Goal: Find specific page/section: Find specific page/section

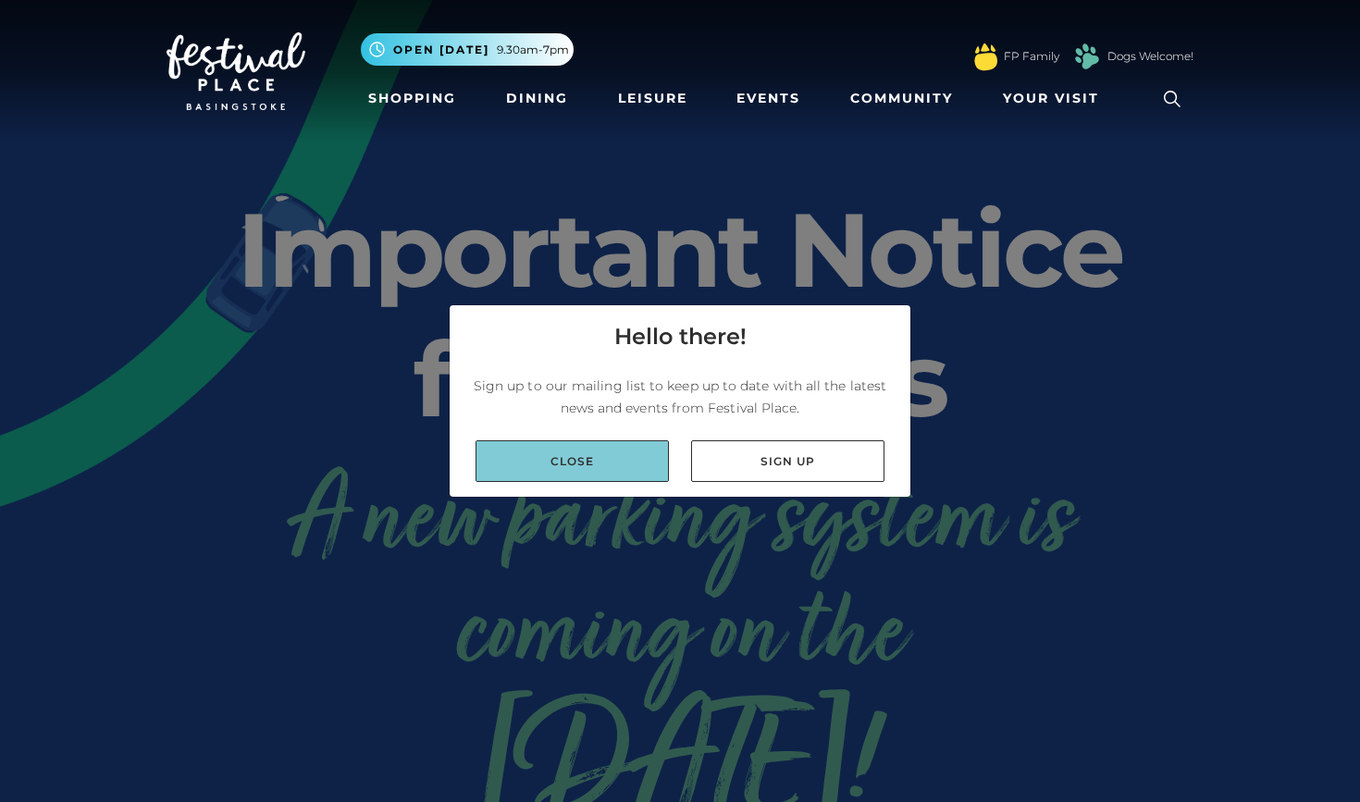
click at [646, 473] on link "Close" at bounding box center [571, 461] width 193 height 42
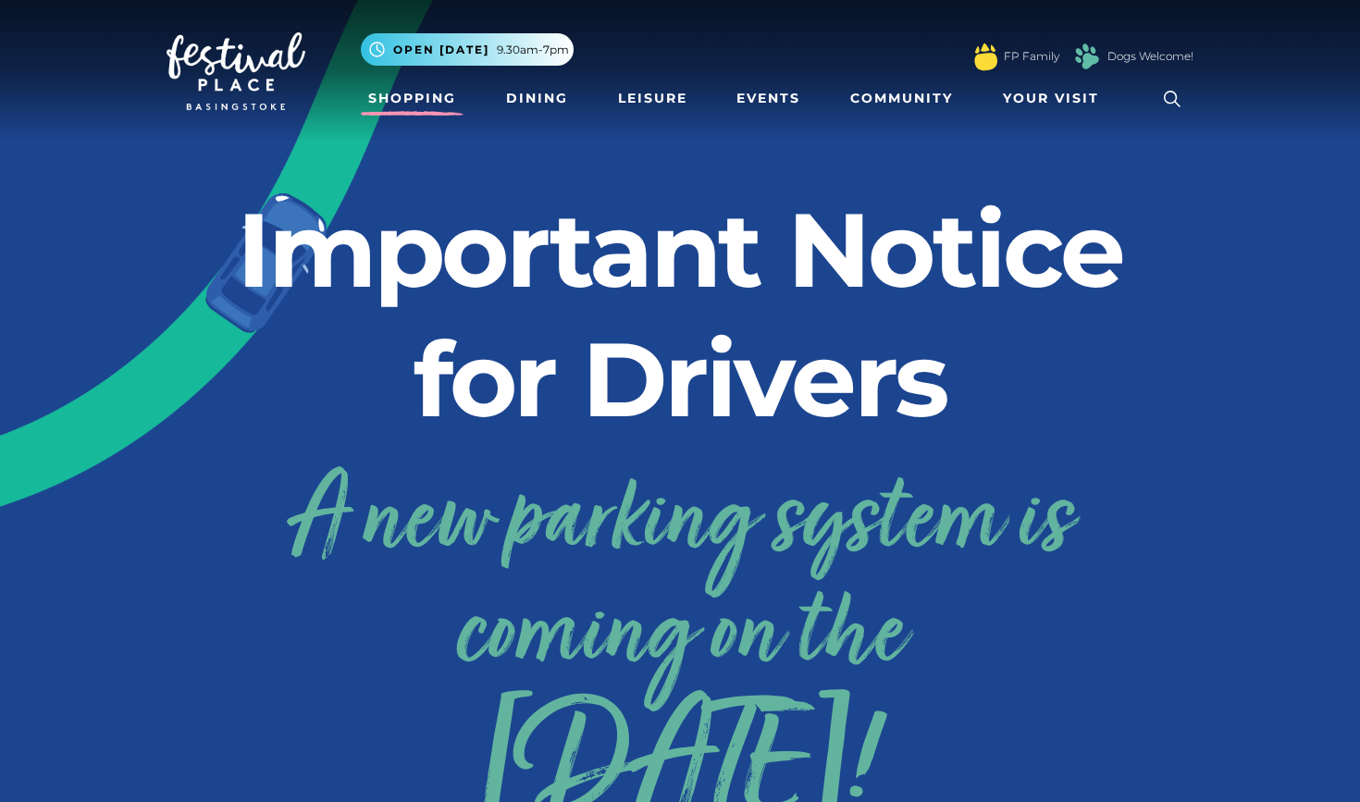
click at [448, 107] on link "Shopping" at bounding box center [412, 98] width 103 height 34
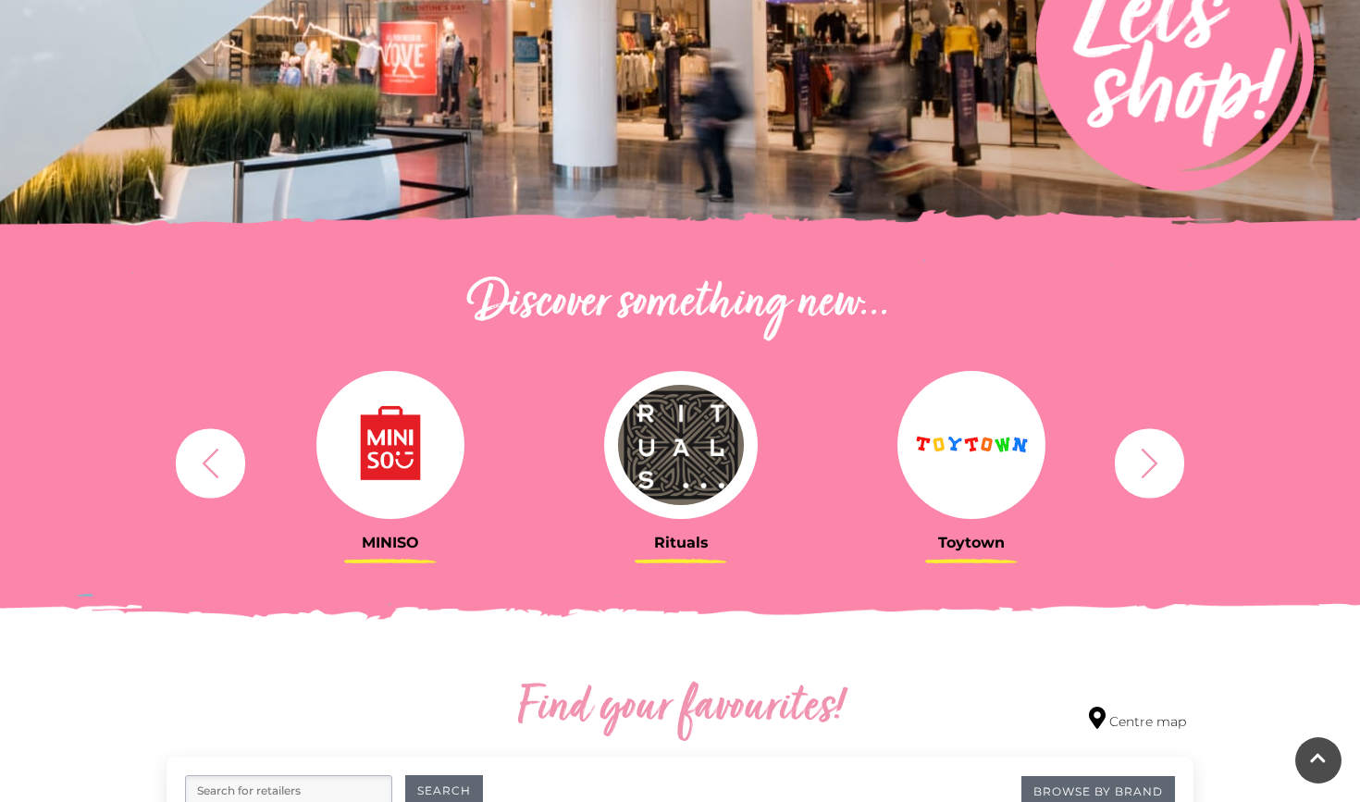
scroll to position [400, 0]
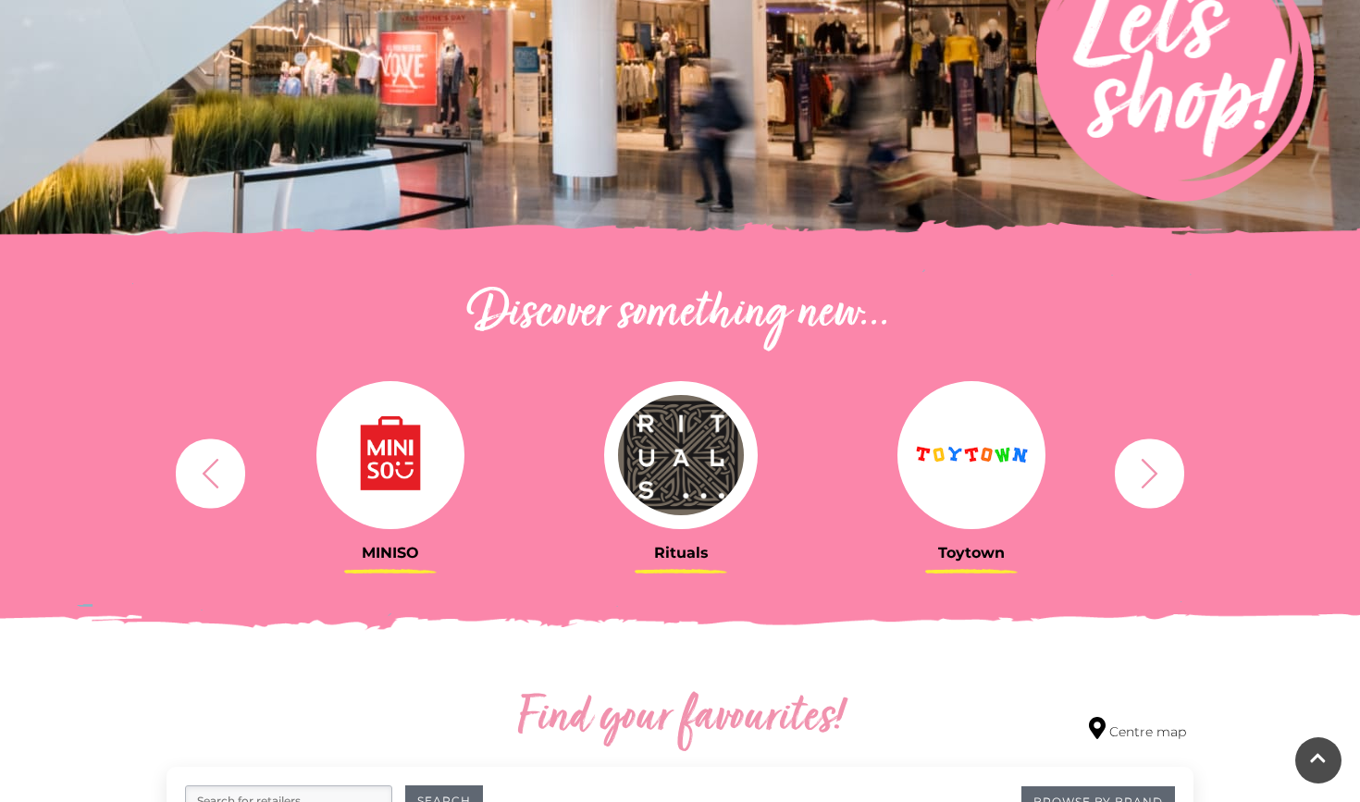
click at [1152, 462] on icon "button" at bounding box center [1149, 473] width 34 height 34
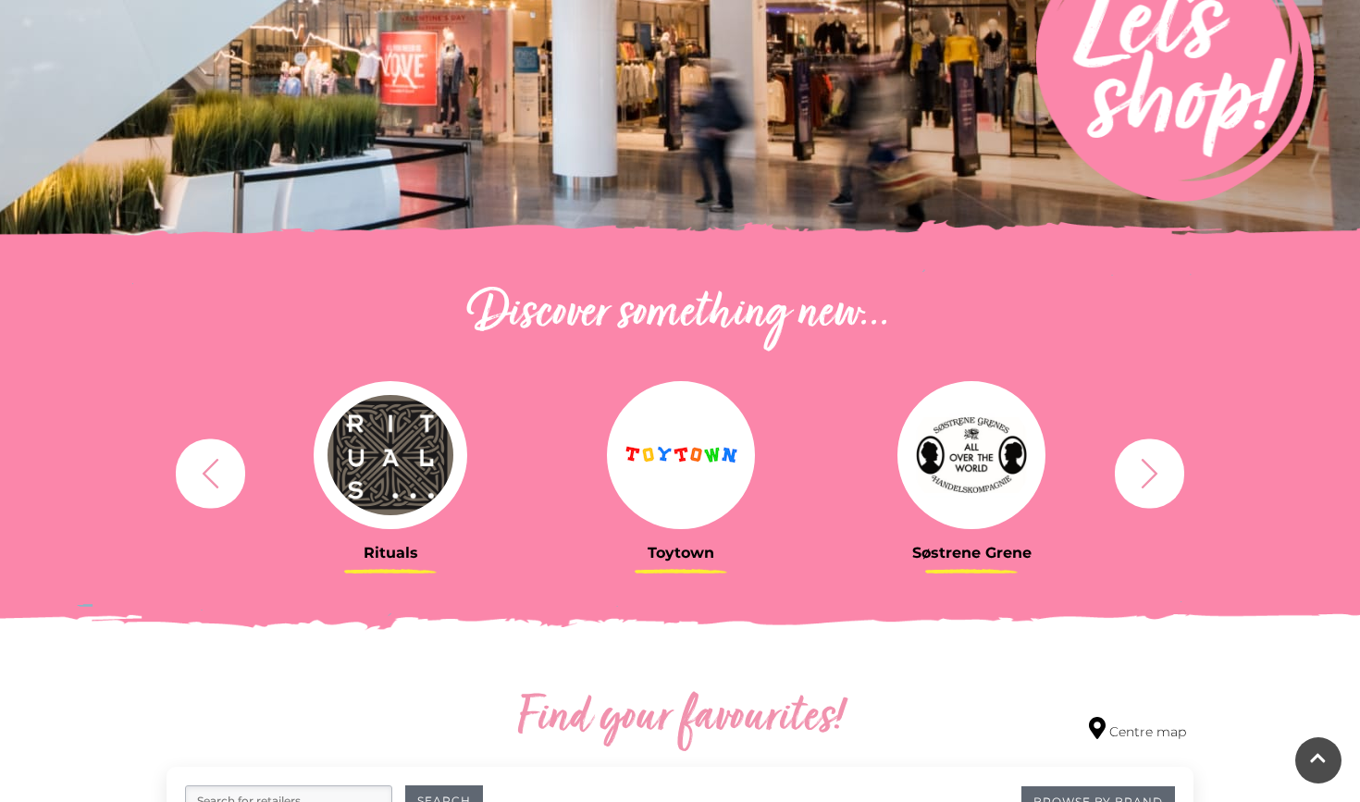
click at [1152, 462] on icon "button" at bounding box center [1149, 473] width 34 height 34
click at [1148, 483] on icon "button" at bounding box center [1149, 473] width 17 height 30
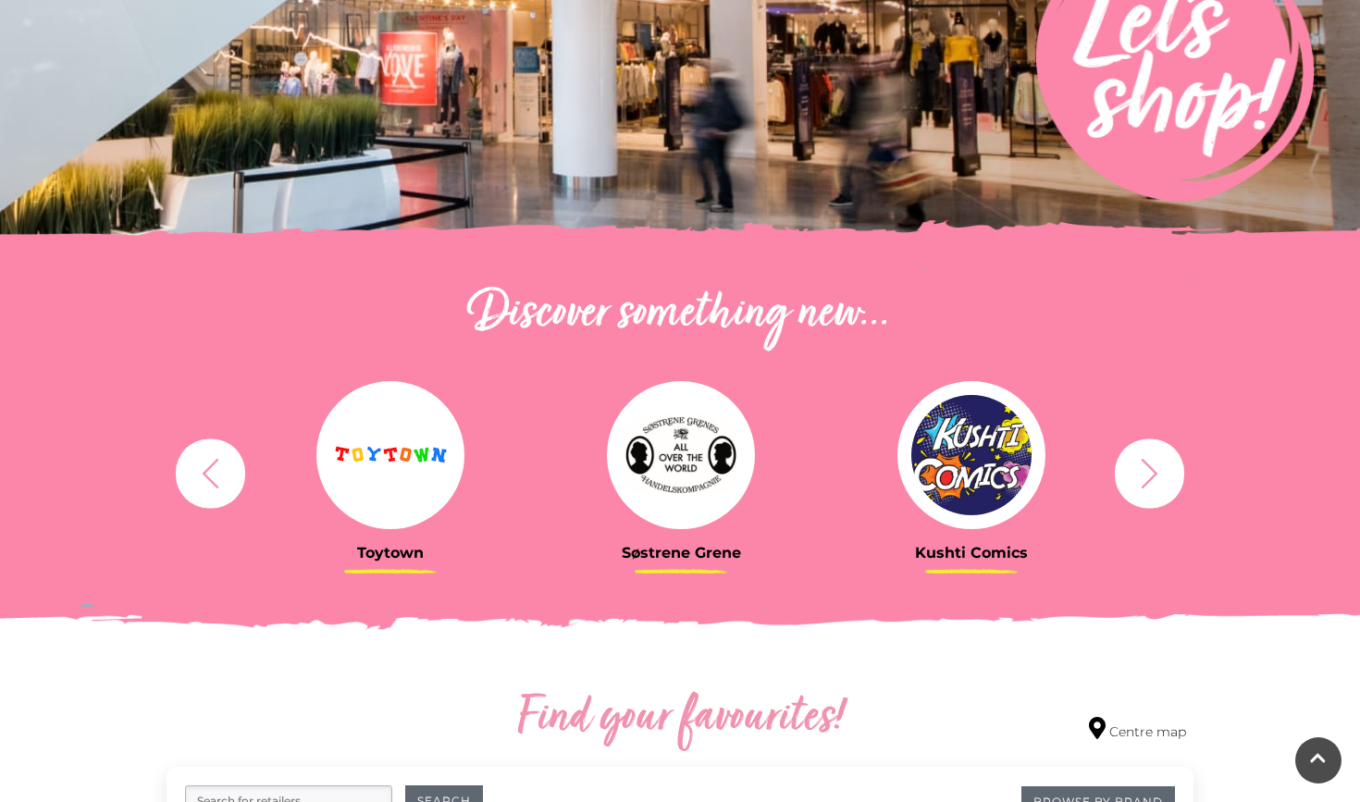
click at [1148, 483] on icon "button" at bounding box center [1149, 473] width 17 height 30
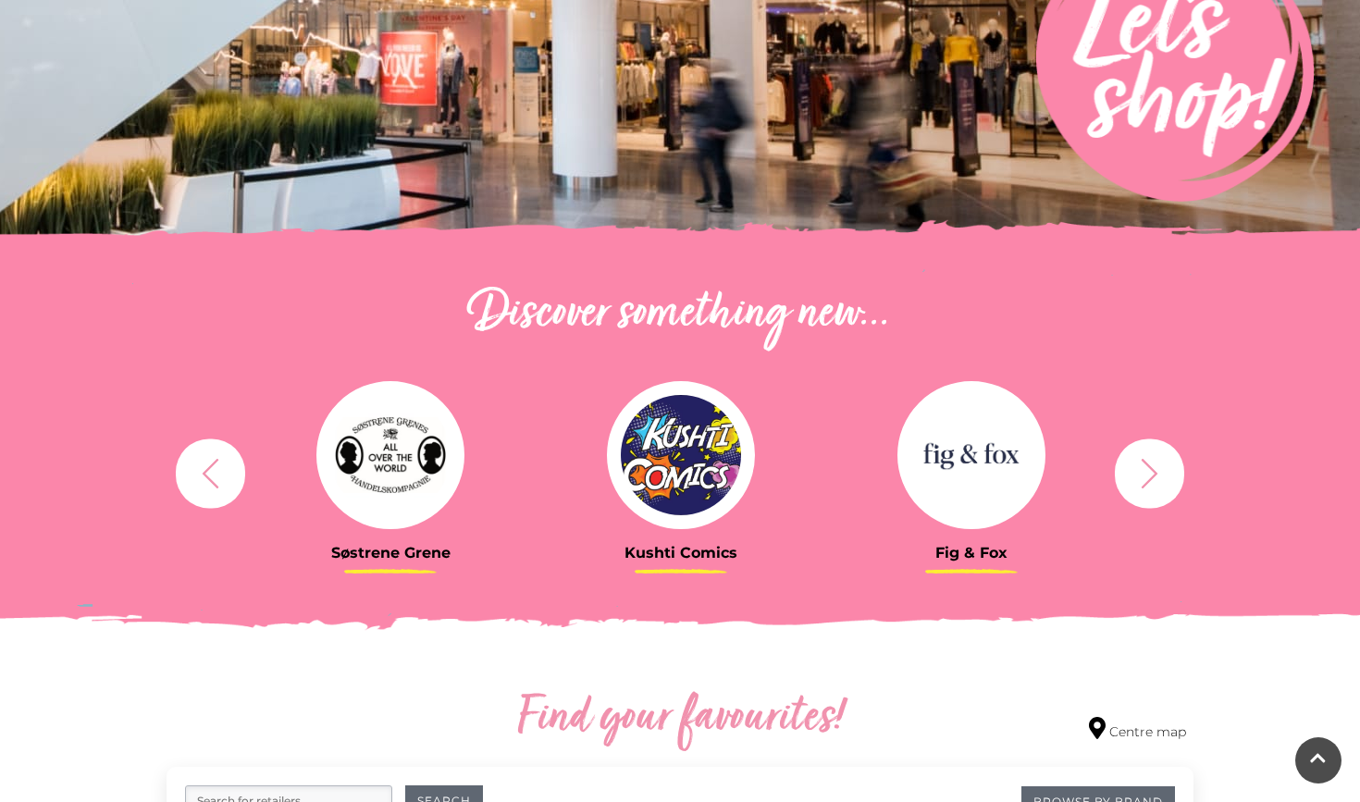
click at [1148, 483] on icon "button" at bounding box center [1149, 473] width 17 height 30
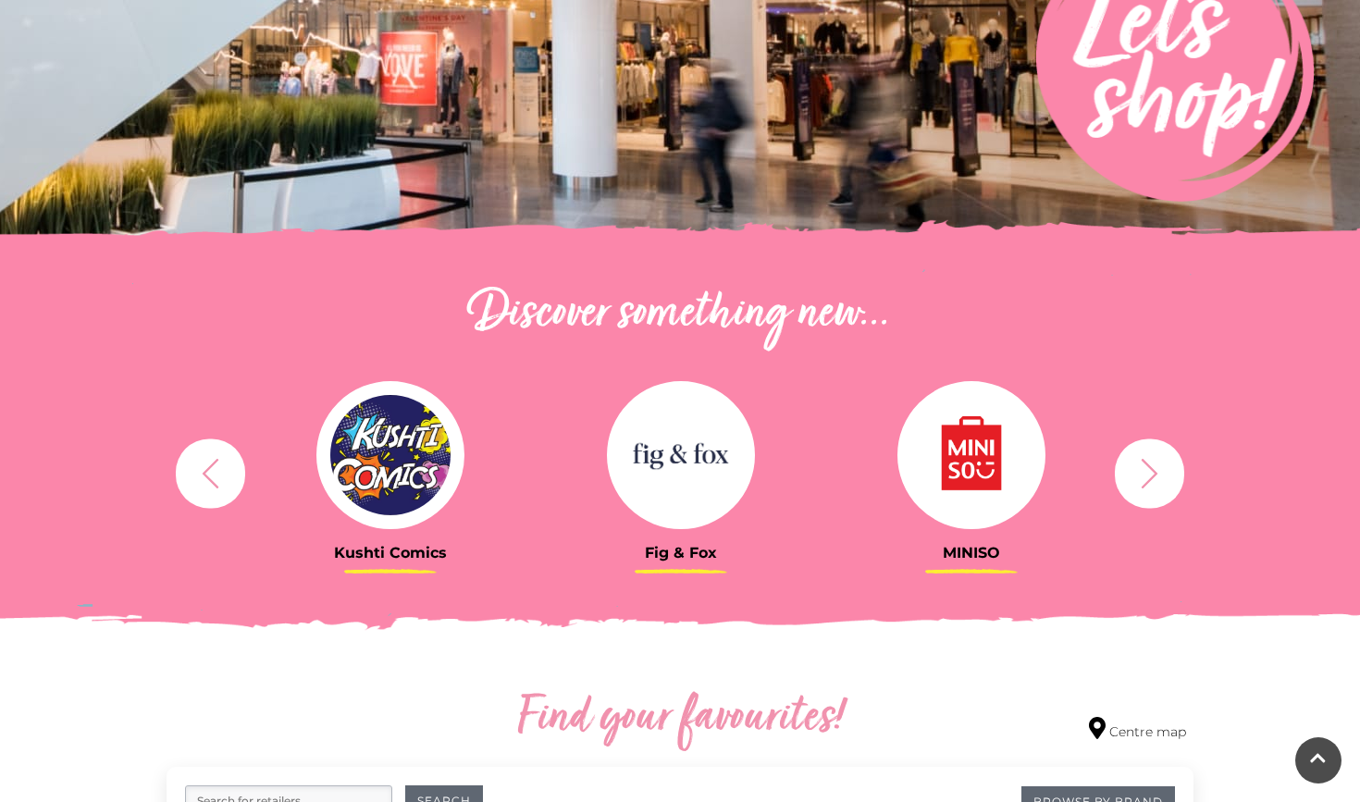
click at [1148, 483] on icon "button" at bounding box center [1149, 473] width 17 height 30
click at [1162, 460] on icon "button" at bounding box center [1149, 473] width 34 height 34
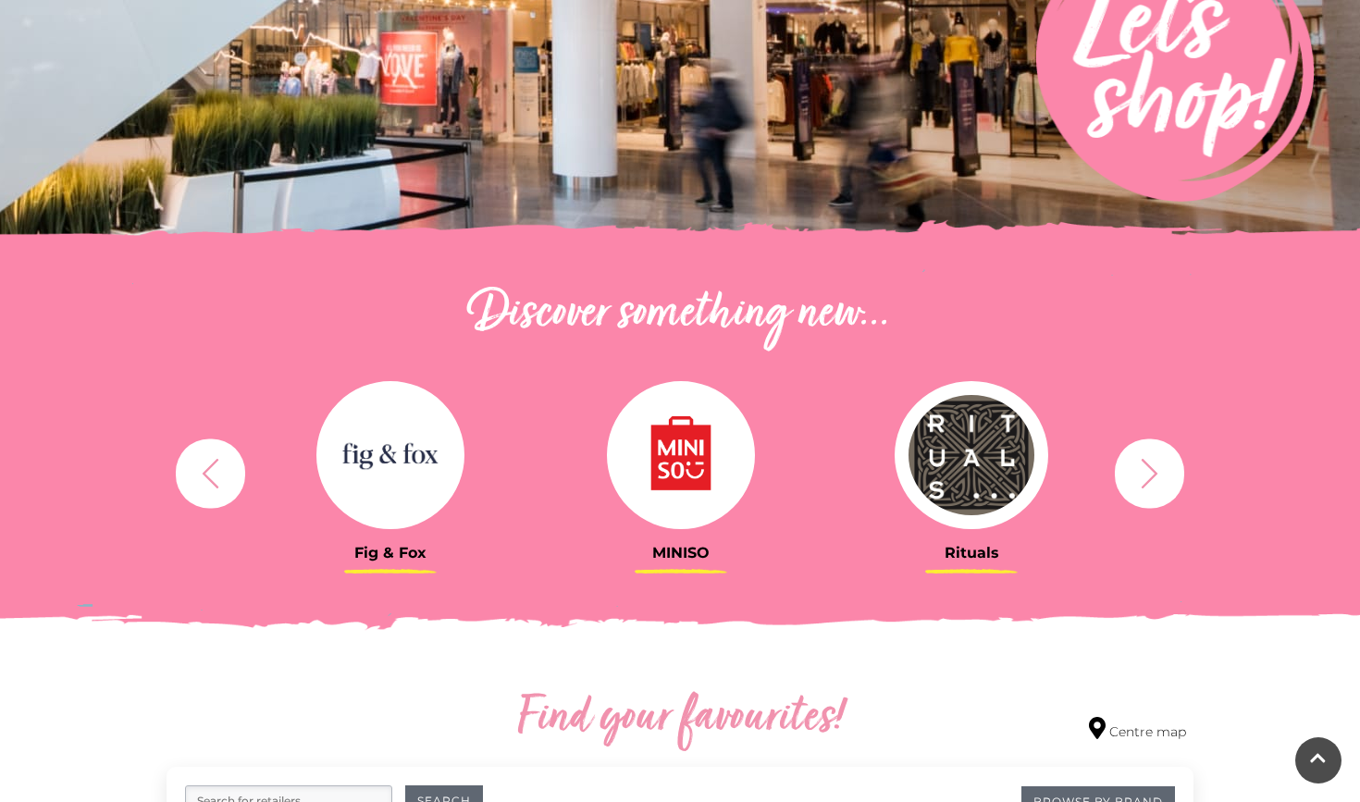
click at [1151, 472] on icon "button" at bounding box center [1149, 473] width 34 height 34
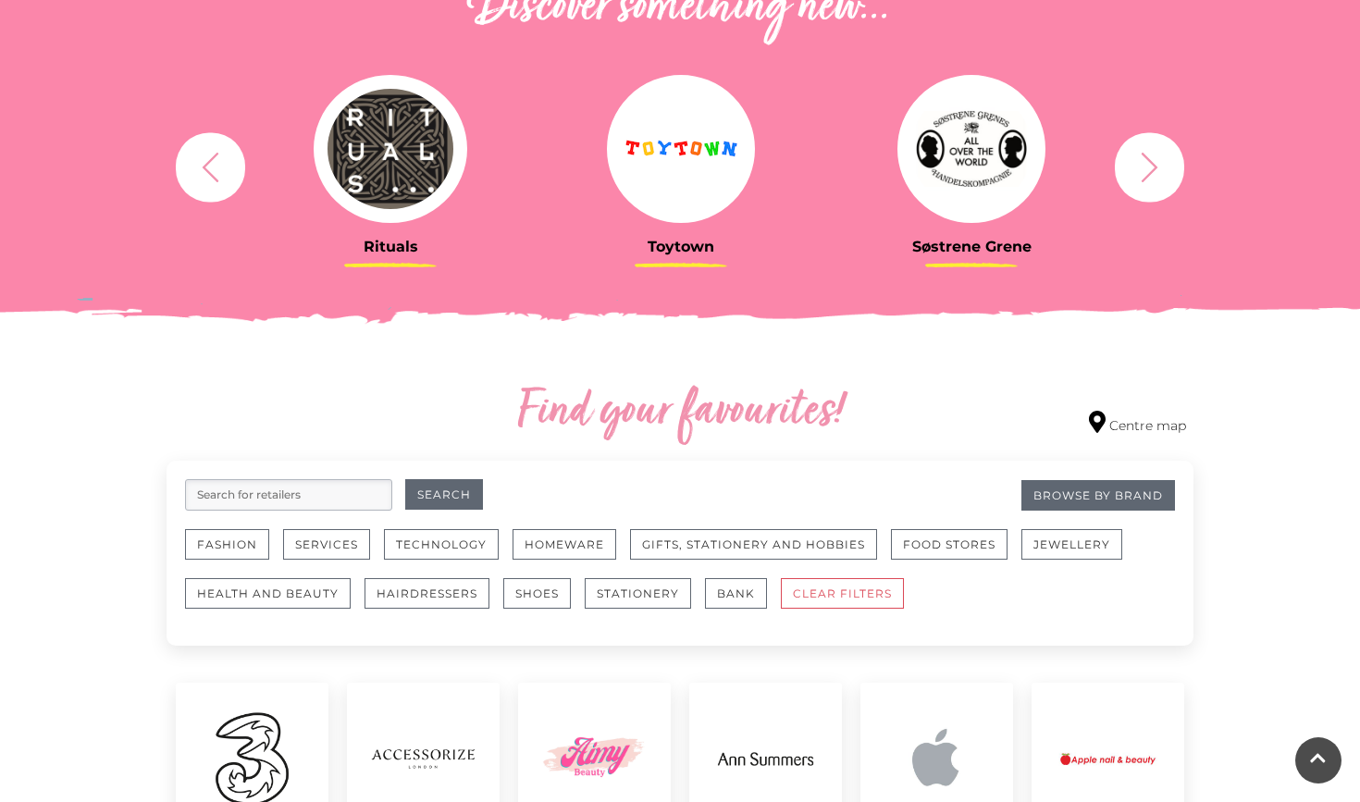
scroll to position [698, 0]
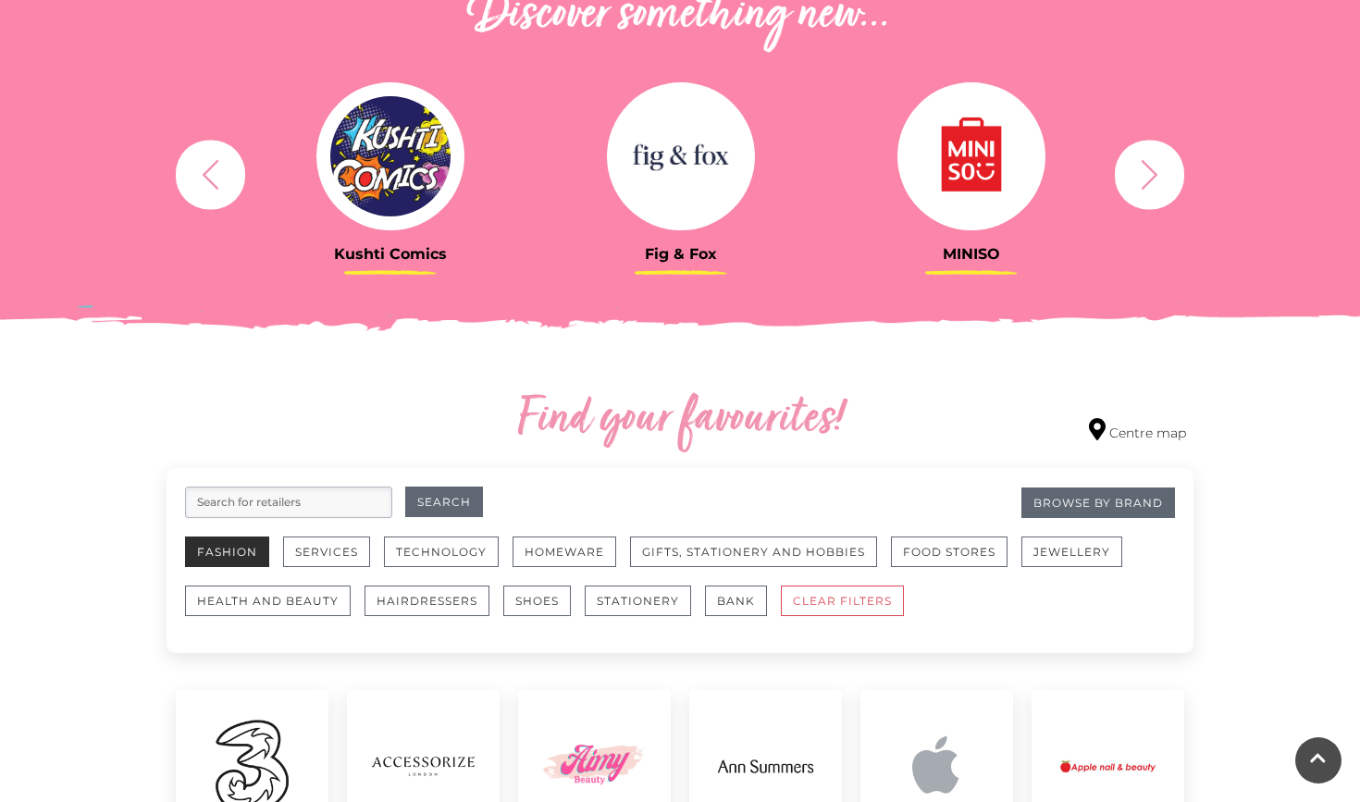
click at [215, 543] on button "Fashion" at bounding box center [227, 551] width 84 height 31
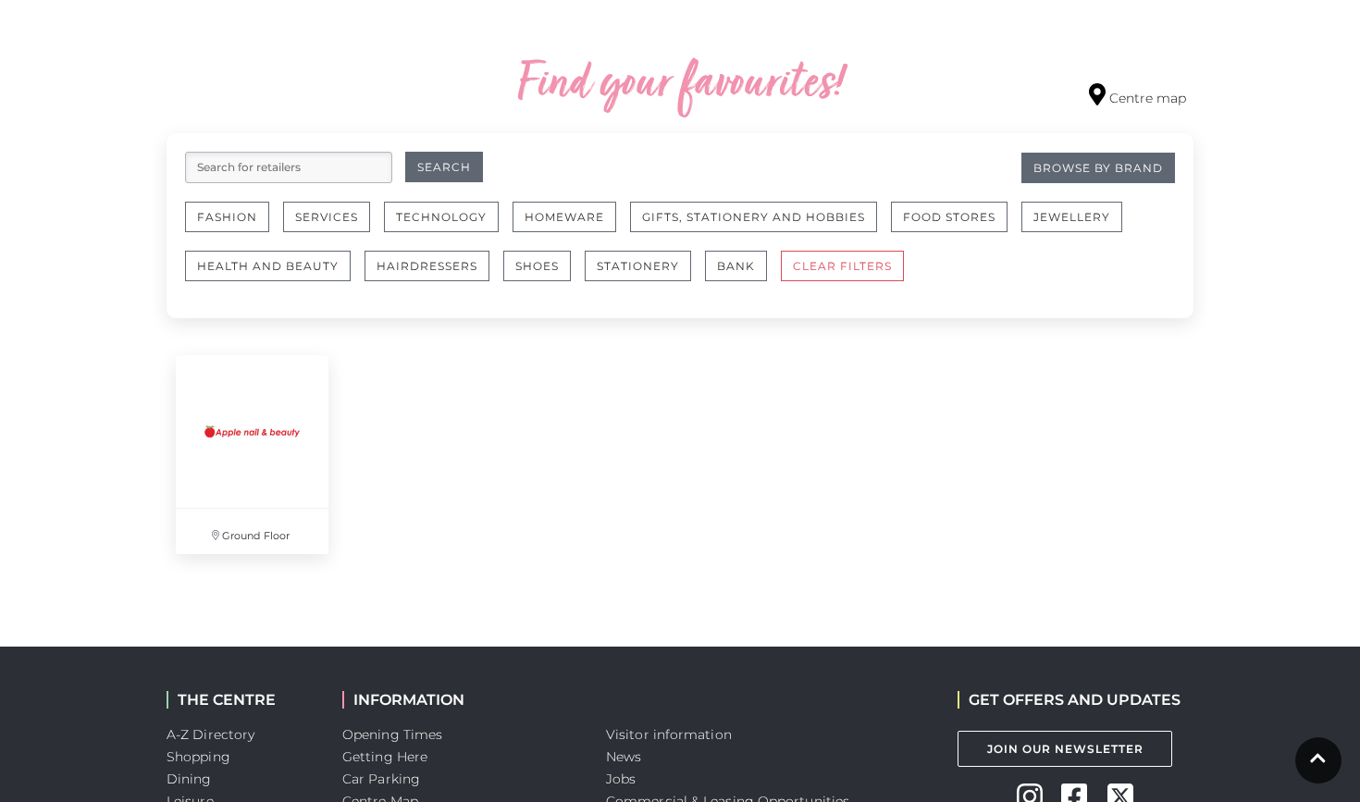
scroll to position [1018, 0]
